Goal: Transaction & Acquisition: Register for event/course

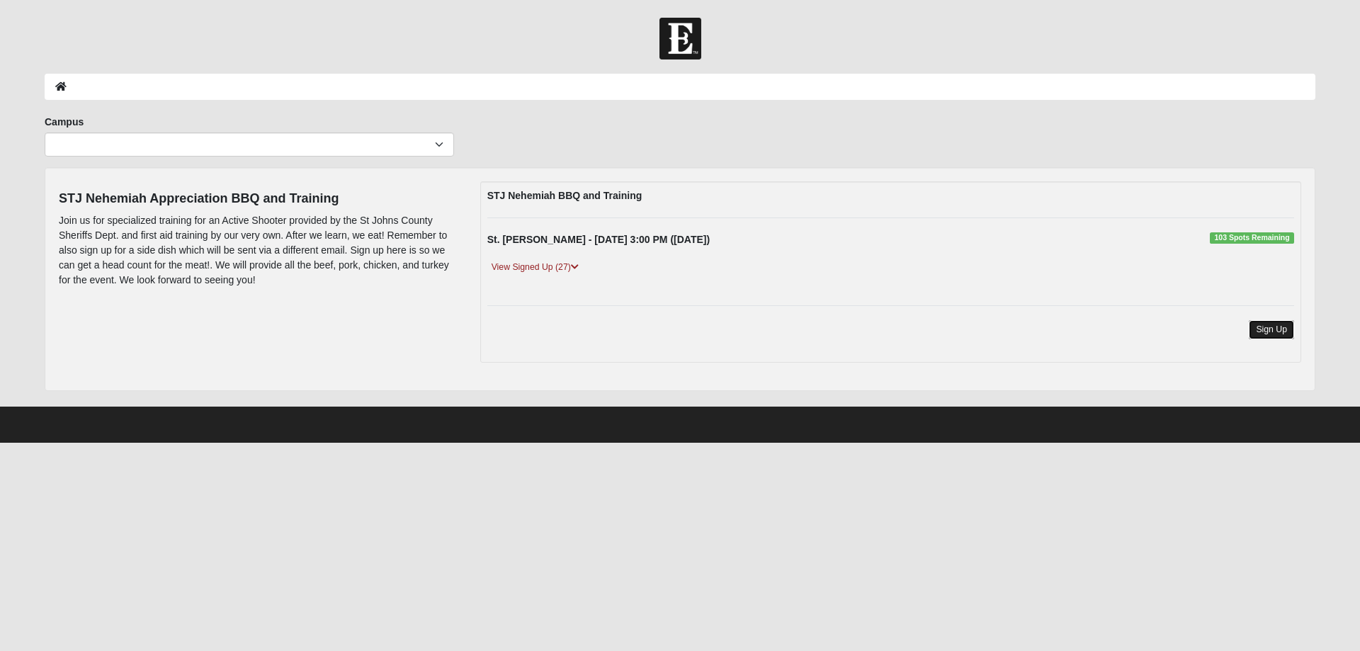
click at [1266, 329] on link "Sign Up" at bounding box center [1271, 329] width 45 height 19
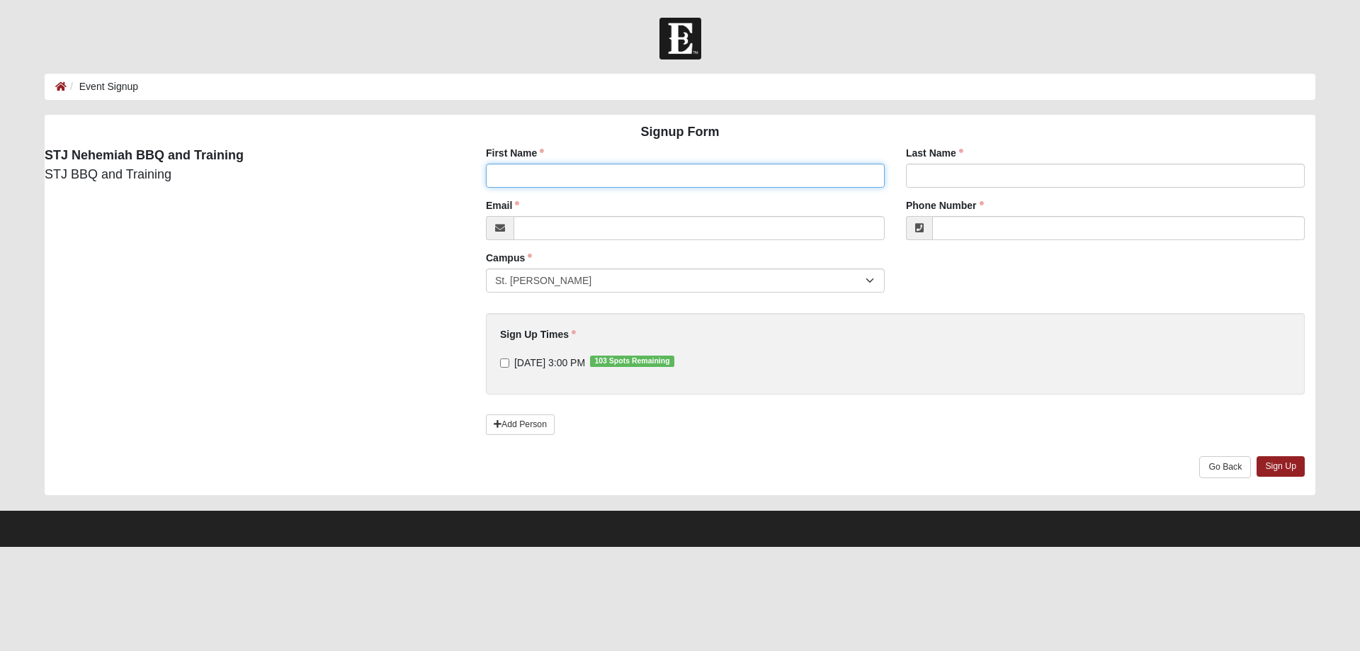
drag, startPoint x: 504, startPoint y: 178, endPoint x: 477, endPoint y: 185, distance: 27.0
click at [477, 185] on div "First Name First Name is required." at bounding box center [685, 172] width 420 height 52
type input "[PERSON_NAME]"
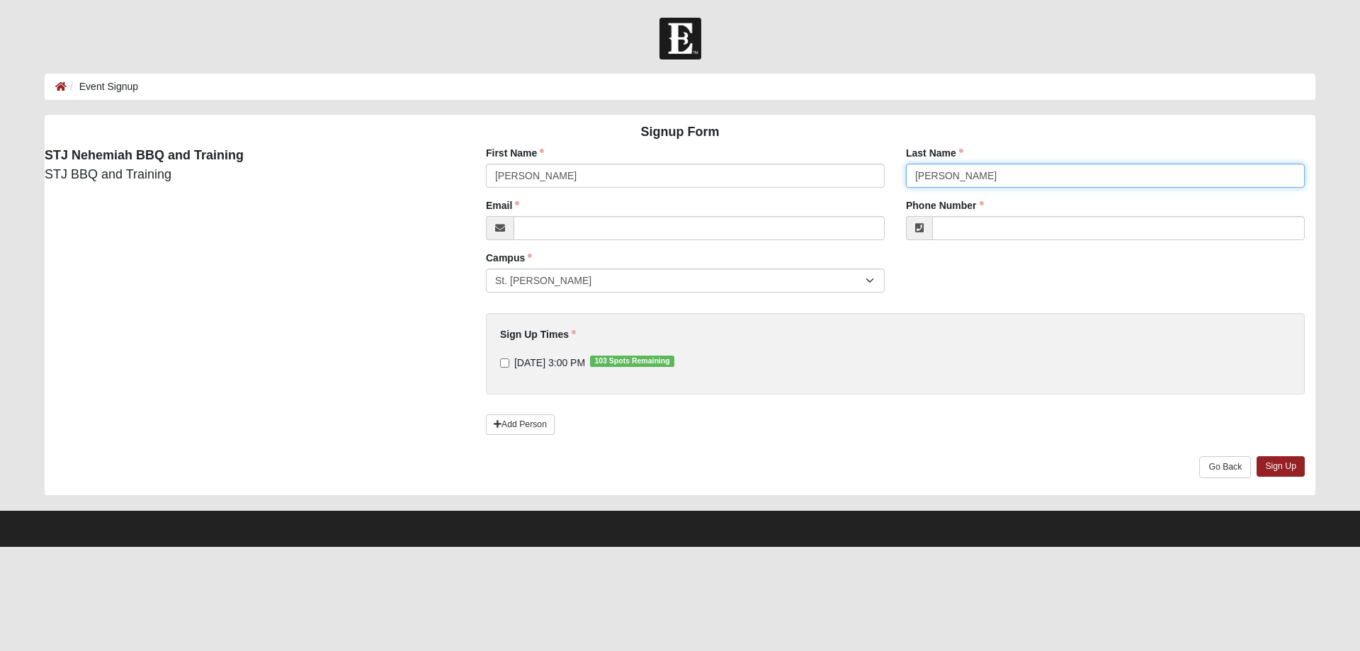
type input "[PERSON_NAME]"
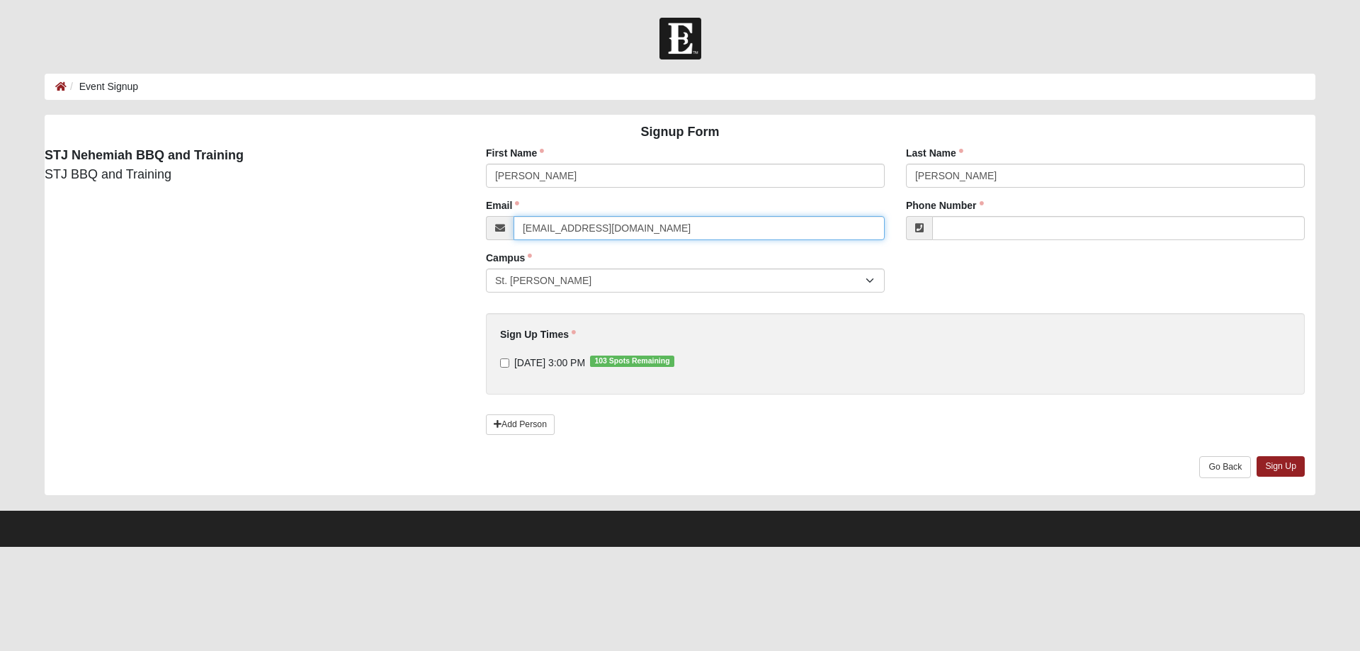
type input "[EMAIL_ADDRESS][DOMAIN_NAME]"
type input "[PHONE_NUMBER]"
click at [503, 364] on input "[DATE] 3:00 PM 103 Spots Remaining" at bounding box center [504, 362] width 9 height 9
checkbox input "true"
click at [1281, 467] on link "Sign Up" at bounding box center [1281, 466] width 48 height 21
